Goal: Communication & Community: Participate in discussion

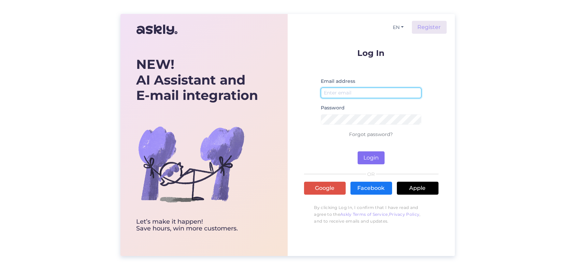
type input "[EMAIL_ADDRESS][DOMAIN_NAME]"
click at [377, 158] on button "Login" at bounding box center [371, 158] width 27 height 13
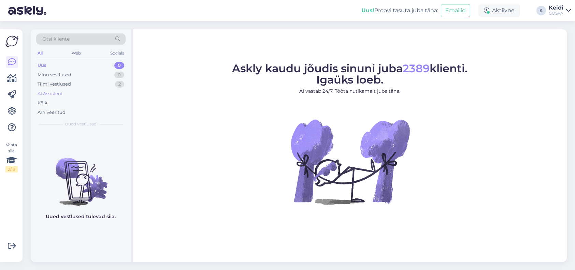
click at [101, 89] on div "AI Assistent" at bounding box center [80, 94] width 89 height 10
drag, startPoint x: 102, startPoint y: 83, endPoint x: 106, endPoint y: 78, distance: 6.4
click at [102, 83] on div "Tiimi vestlused 2" at bounding box center [80, 85] width 89 height 10
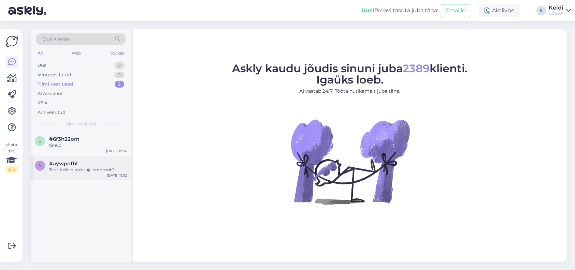
click at [100, 158] on div "a #aywpofhl Tere! [PERSON_NAME] nimele aja broneerin? [DATE] 11:32" at bounding box center [81, 168] width 100 height 25
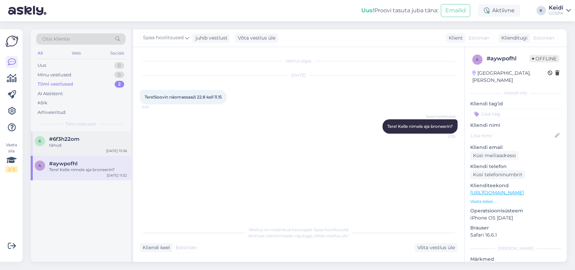
click at [100, 148] on div "tänud" at bounding box center [88, 145] width 78 height 6
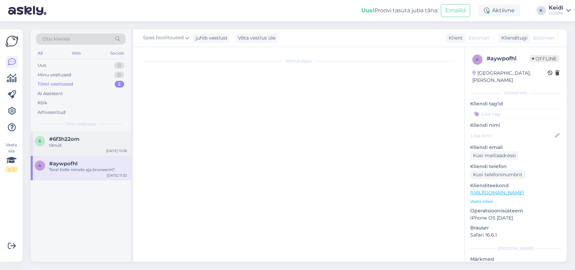
scroll to position [219, 0]
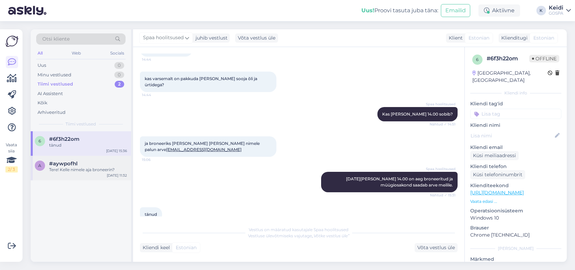
click at [99, 170] on div "Tere! Kelle nimele aja broneerin?" at bounding box center [88, 170] width 78 height 6
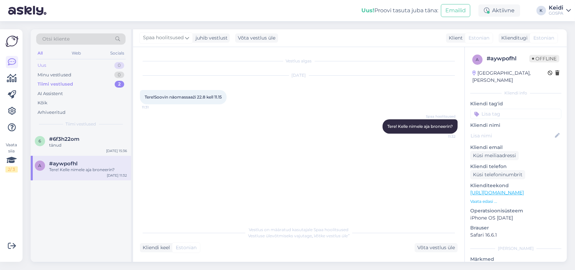
click at [100, 69] on div "Uus 0" at bounding box center [80, 66] width 89 height 10
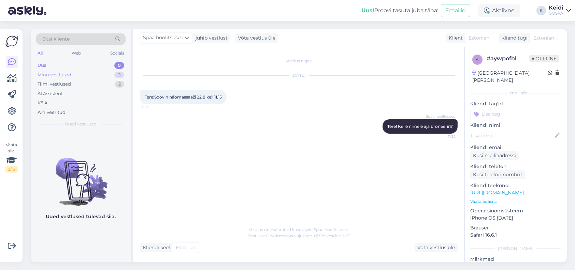
click at [108, 73] on div "Minu vestlused 0" at bounding box center [80, 75] width 89 height 10
